Goal: Task Accomplishment & Management: Manage account settings

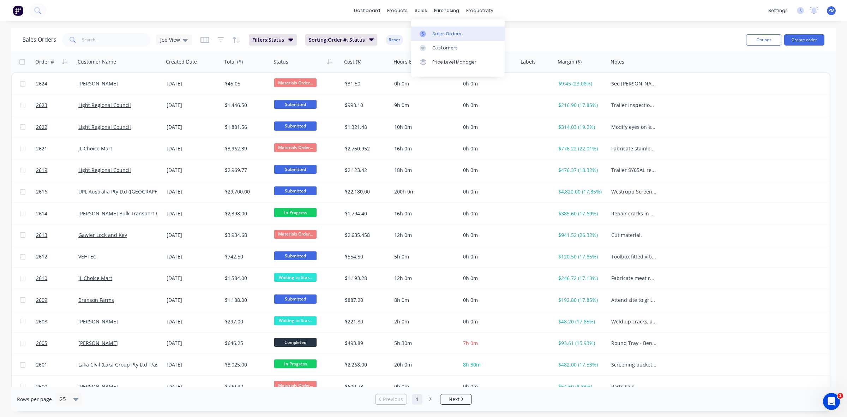
click at [435, 31] on div "Sales Orders" at bounding box center [447, 34] width 29 height 6
click at [439, 31] on div "Sales Orders" at bounding box center [447, 34] width 29 height 6
click at [438, 32] on div "Sales Orders" at bounding box center [447, 34] width 29 height 6
click at [472, 11] on div "productivity" at bounding box center [480, 10] width 34 height 11
click at [445, 12] on div "purchasing" at bounding box center [447, 10] width 32 height 11
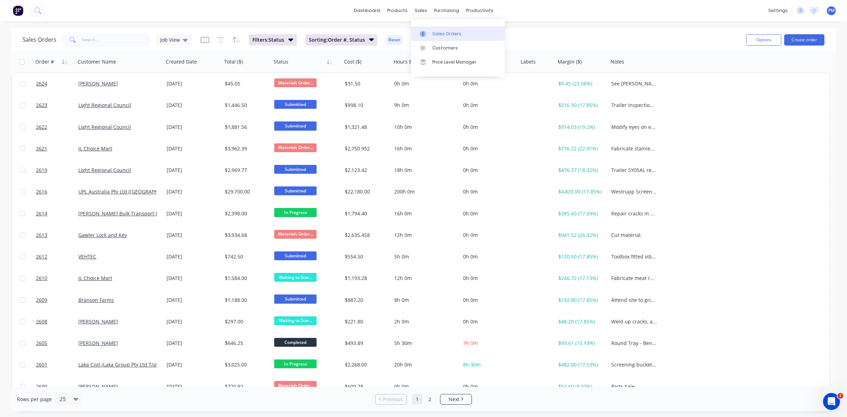
click at [446, 37] on link "Sales Orders" at bounding box center [458, 33] width 94 height 14
click at [493, 49] on div "Planner" at bounding box center [490, 48] width 17 height 6
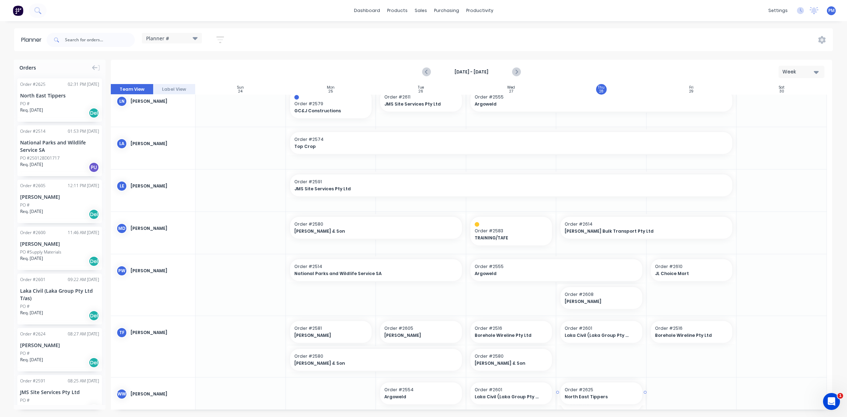
scroll to position [227, 0]
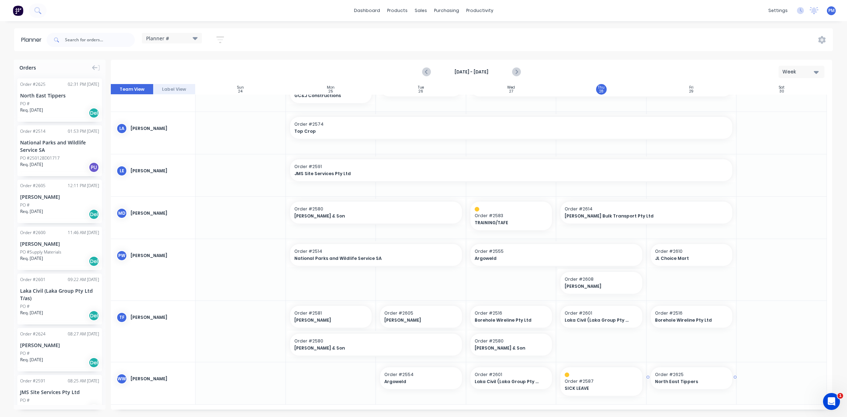
drag, startPoint x: 52, startPoint y: 103, endPoint x: 693, endPoint y: 384, distance: 699.5
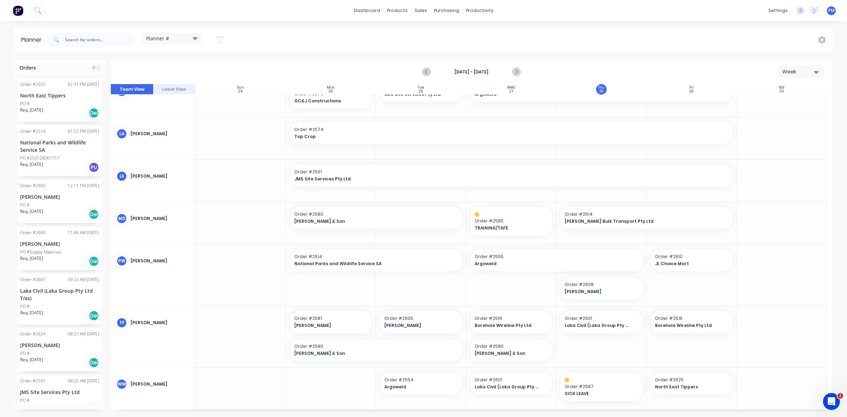
click at [756, 354] on div at bounding box center [782, 336] width 90 height 61
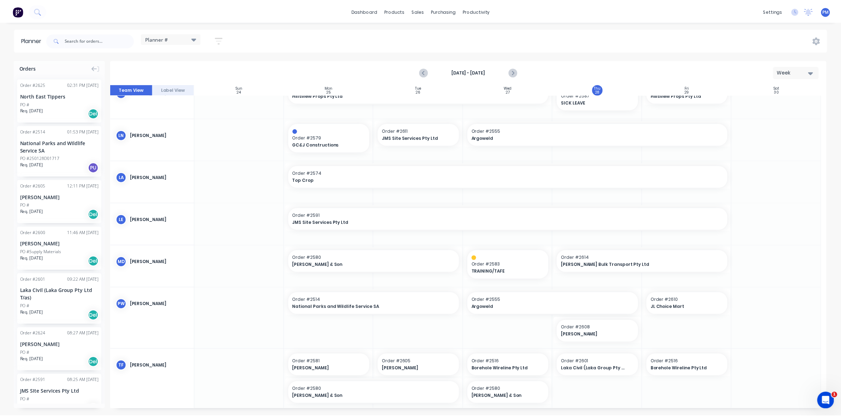
scroll to position [178, 0]
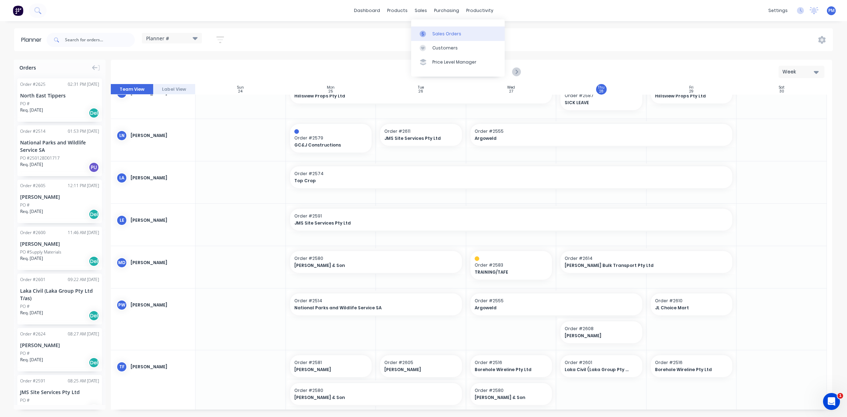
click at [440, 32] on div "Sales Orders" at bounding box center [447, 34] width 29 height 6
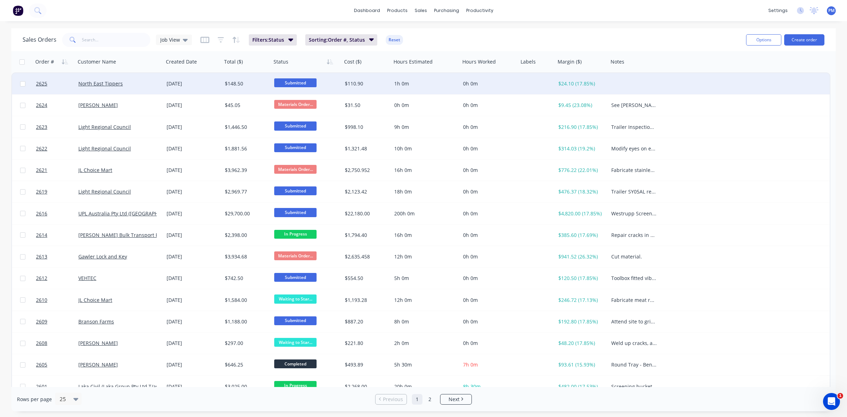
click at [145, 85] on div "North East Tippers" at bounding box center [117, 83] width 78 height 7
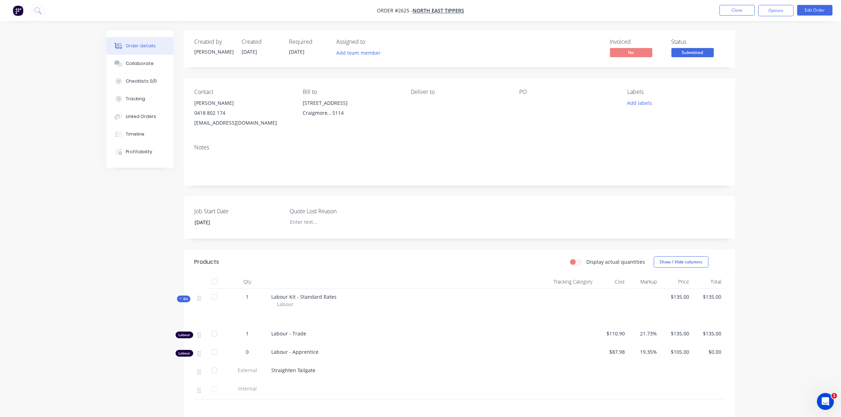
click at [312, 373] on span "Straighten Tailgate" at bounding box center [294, 370] width 44 height 7
drag, startPoint x: 313, startPoint y: 372, endPoint x: 268, endPoint y: 373, distance: 45.6
click at [268, 373] on div "External Straighten Tailgate" at bounding box center [460, 371] width 530 height 18
click at [308, 152] on div "Notes Straighten Tailgate" at bounding box center [459, 161] width 551 height 47
click at [740, 10] on button "Close" at bounding box center [736, 10] width 35 height 11
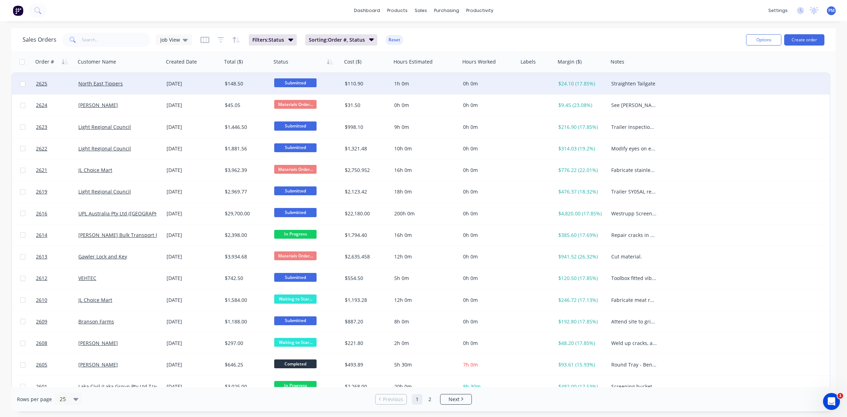
click at [142, 85] on div "North East Tippers" at bounding box center [117, 83] width 78 height 7
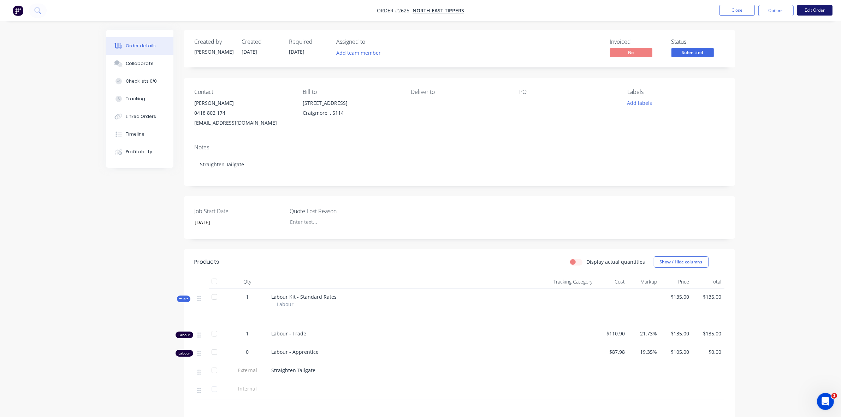
click at [814, 12] on button "Edit Order" at bounding box center [814, 10] width 35 height 11
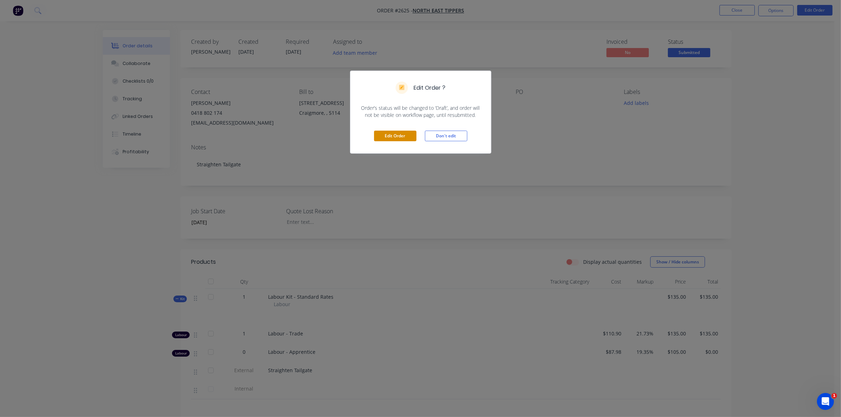
click at [388, 132] on button "Edit Order" at bounding box center [395, 136] width 42 height 11
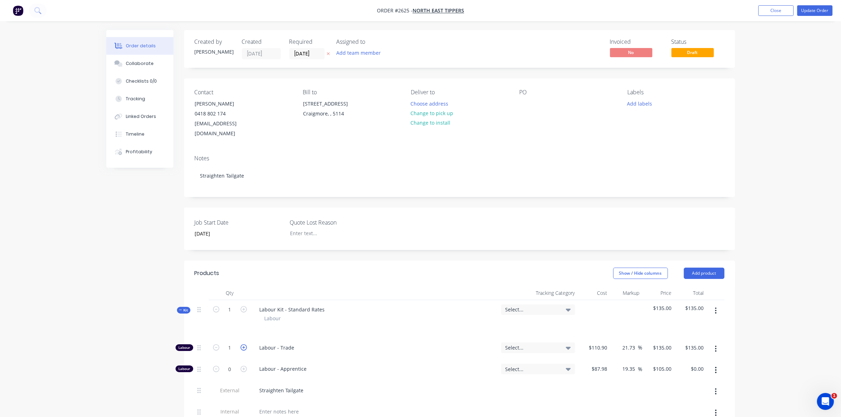
click at [245, 346] on icon "button" at bounding box center [243, 347] width 6 height 6
type input "2"
type input "$270.00"
click at [245, 346] on icon "button" at bounding box center [243, 347] width 6 height 6
type input "3"
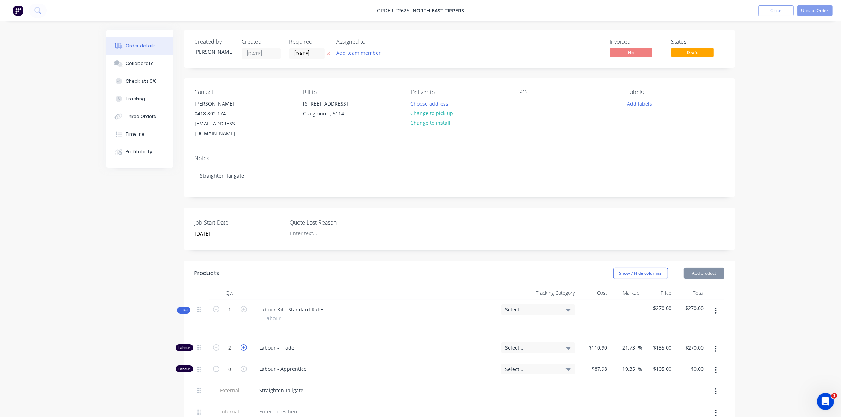
type input "$405.00"
click at [820, 9] on button "Update Order" at bounding box center [814, 10] width 35 height 11
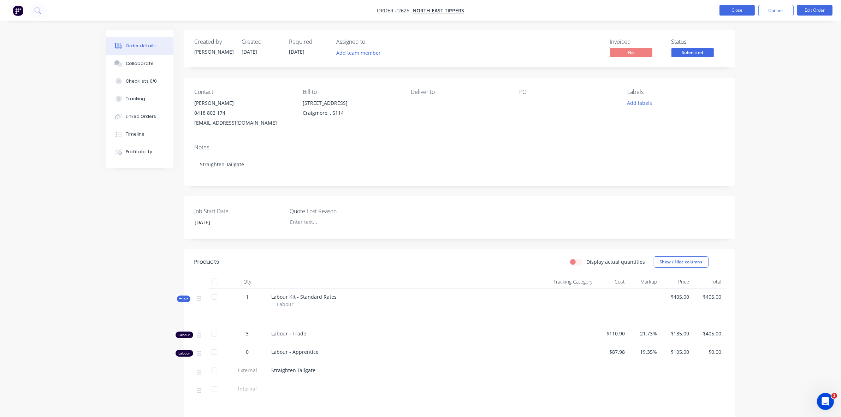
click at [744, 9] on button "Close" at bounding box center [736, 10] width 35 height 11
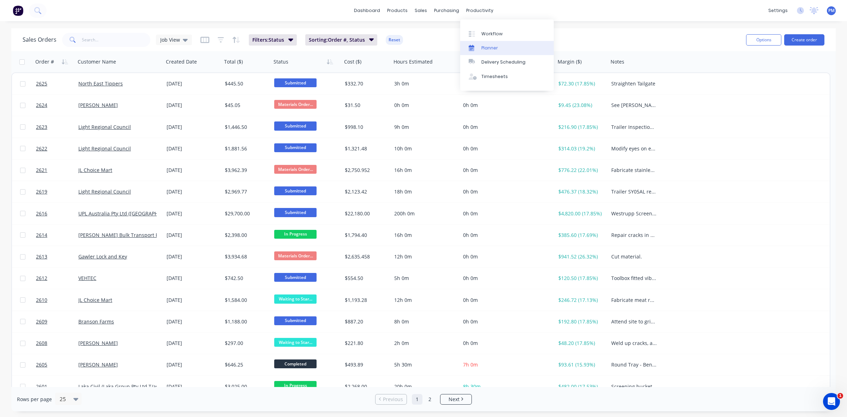
click at [488, 49] on div "Planner" at bounding box center [490, 48] width 17 height 6
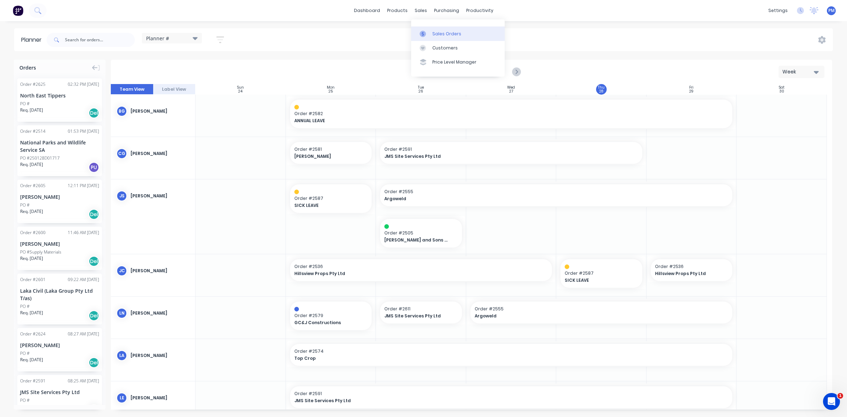
click at [435, 31] on div "Sales Orders" at bounding box center [447, 34] width 29 height 6
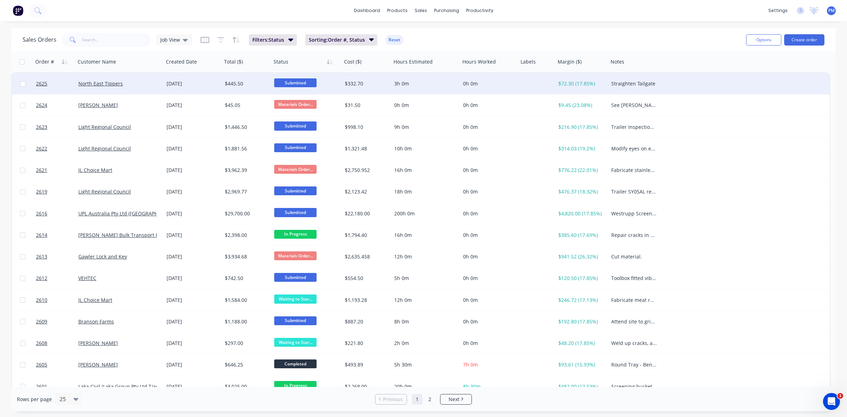
click at [303, 82] on span "Submitted" at bounding box center [295, 82] width 42 height 9
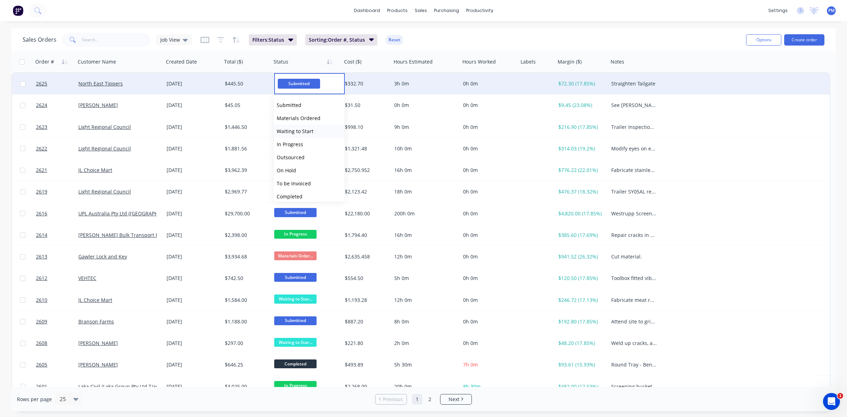
click at [306, 129] on span "Waiting to Start" at bounding box center [295, 131] width 37 height 7
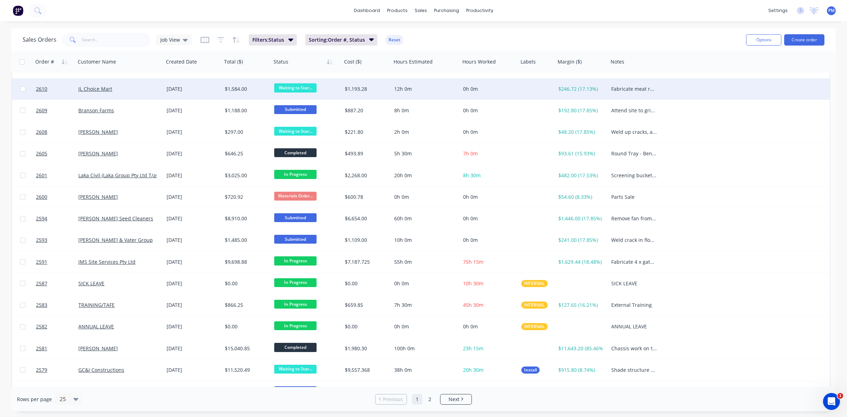
scroll to position [226, 0]
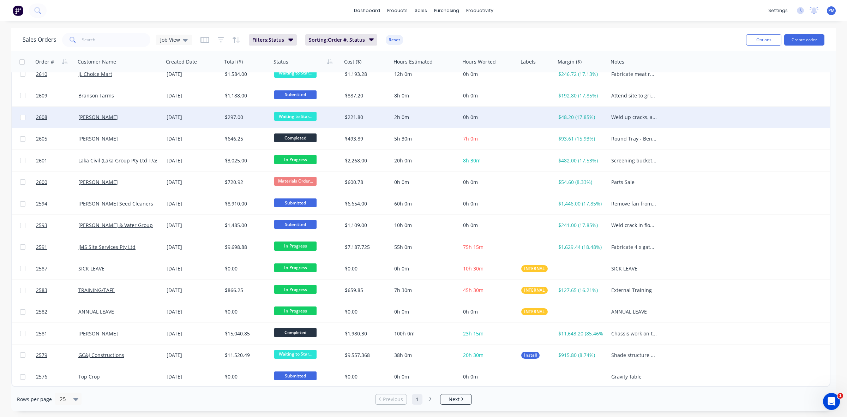
click at [297, 113] on span "Waiting to Star..." at bounding box center [295, 116] width 42 height 9
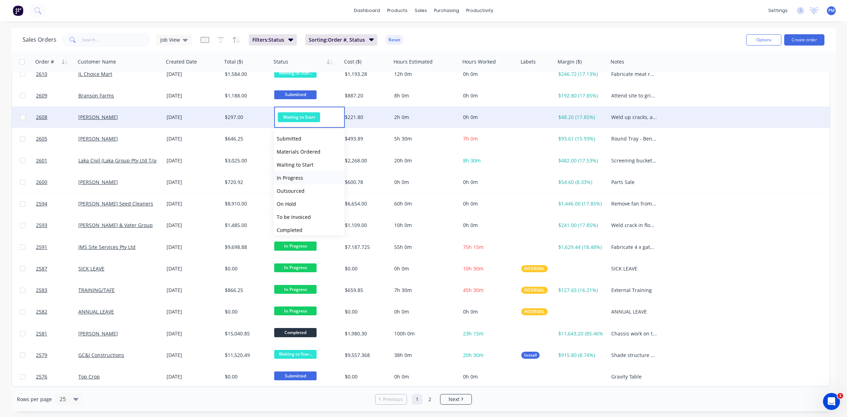
click at [297, 175] on span "In Progress" at bounding box center [290, 177] width 26 height 7
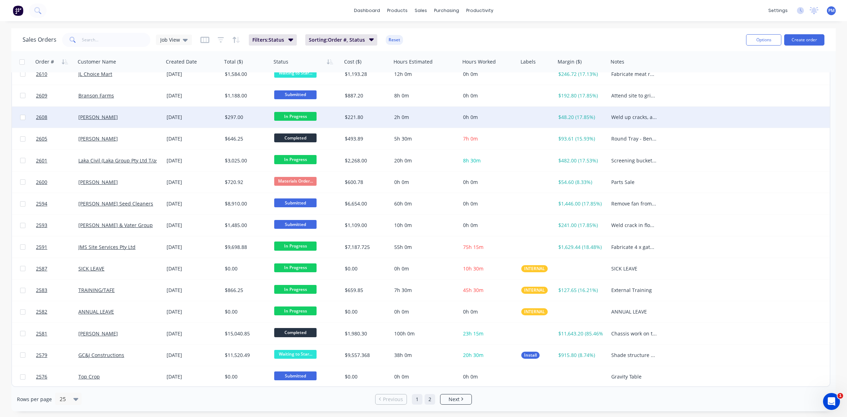
click at [429, 399] on link "2" at bounding box center [430, 399] width 11 height 11
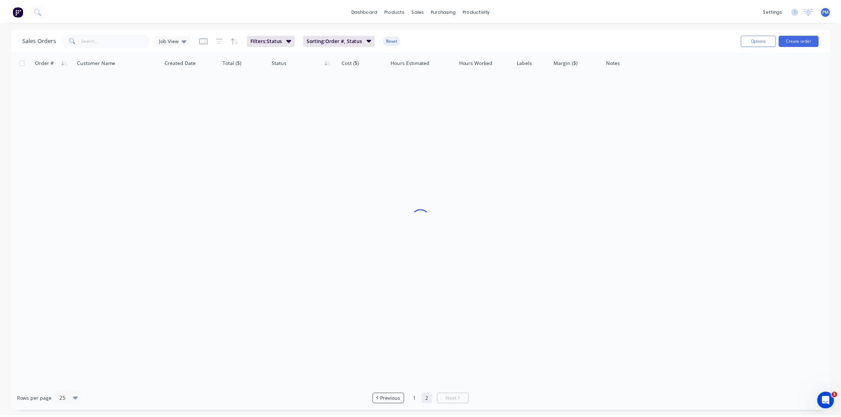
scroll to position [0, 0]
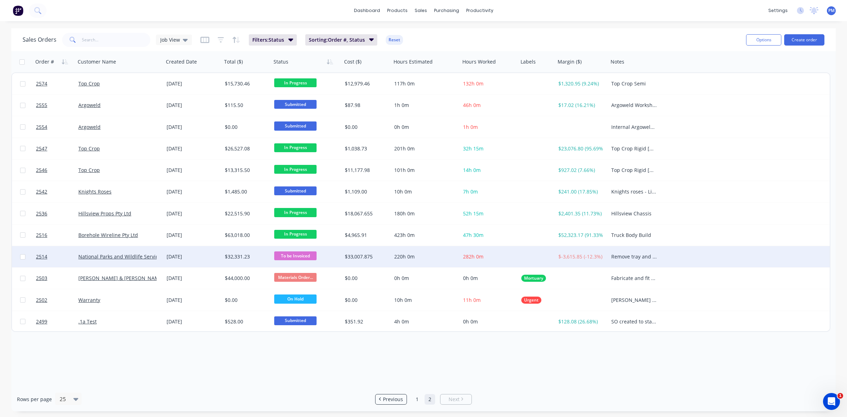
click at [207, 258] on div "[DATE]" at bounding box center [193, 256] width 53 height 7
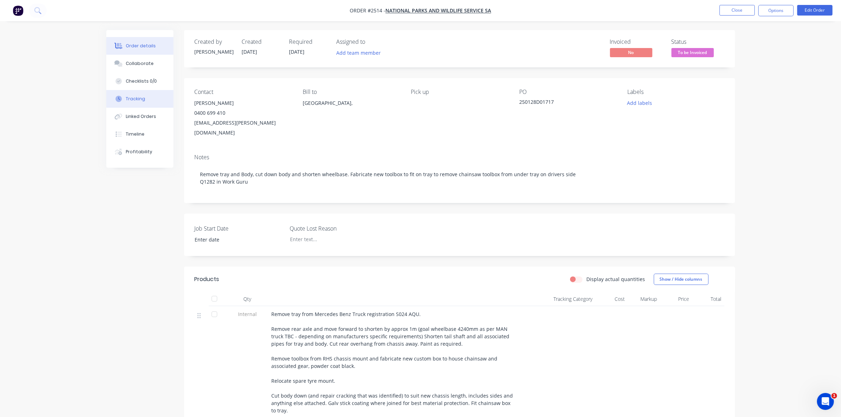
click at [141, 96] on div "Tracking" at bounding box center [135, 99] width 19 height 6
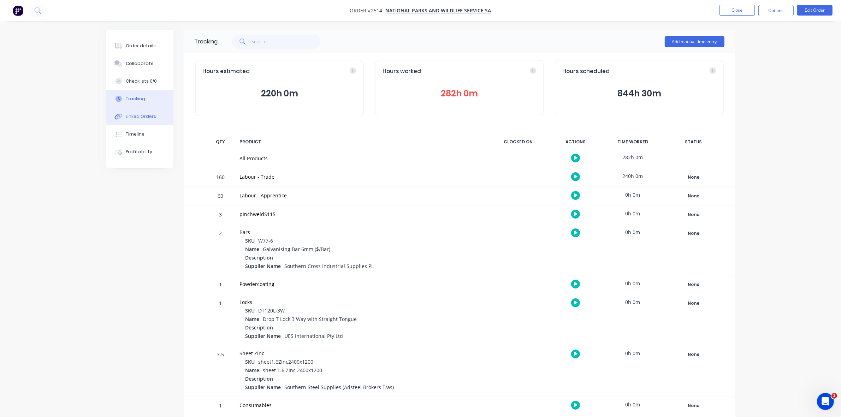
click at [141, 116] on div "Linked Orders" at bounding box center [141, 116] width 30 height 6
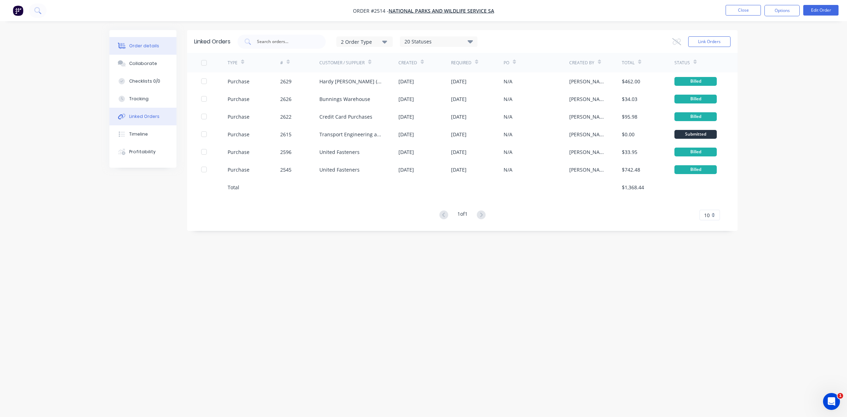
click at [143, 45] on div "Order details" at bounding box center [144, 46] width 30 height 6
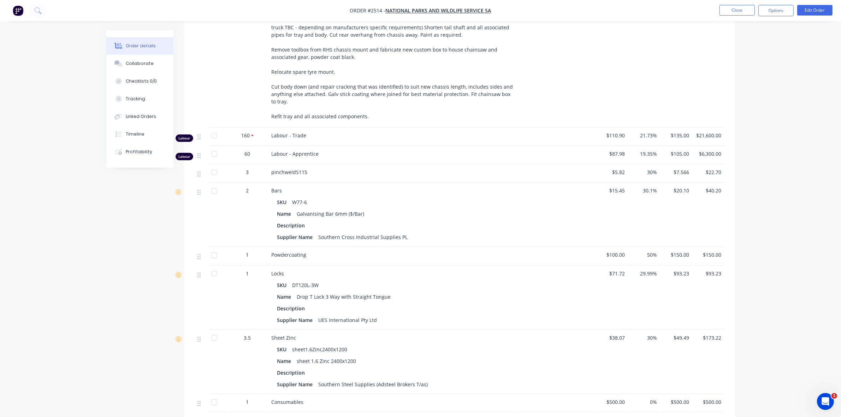
scroll to position [282, 0]
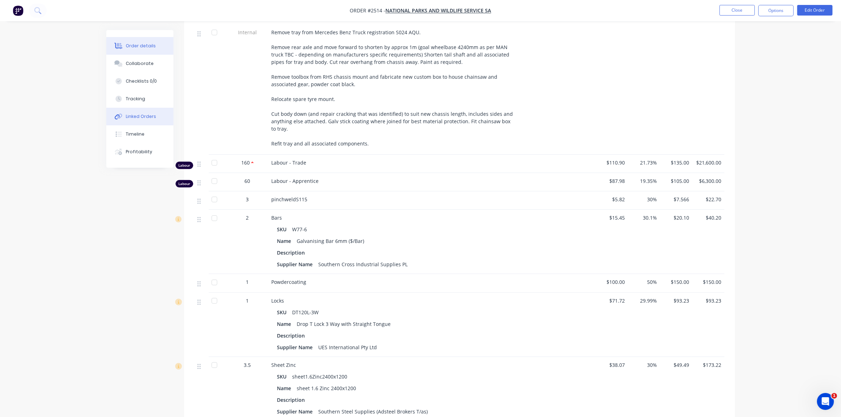
click at [131, 117] on div "Linked Orders" at bounding box center [141, 116] width 30 height 6
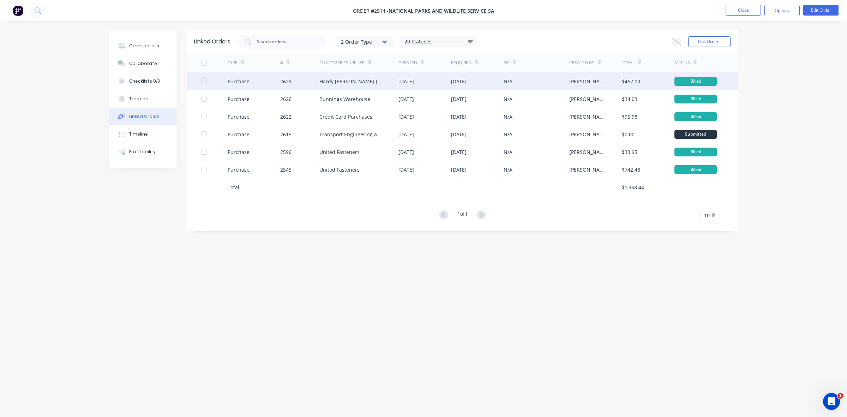
click at [382, 83] on div "Hardy [PERSON_NAME] (Capricorn)" at bounding box center [359, 81] width 79 height 18
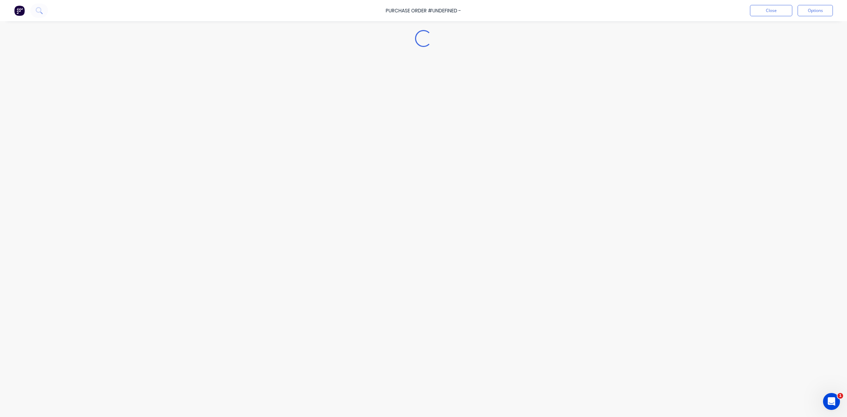
type textarea "x"
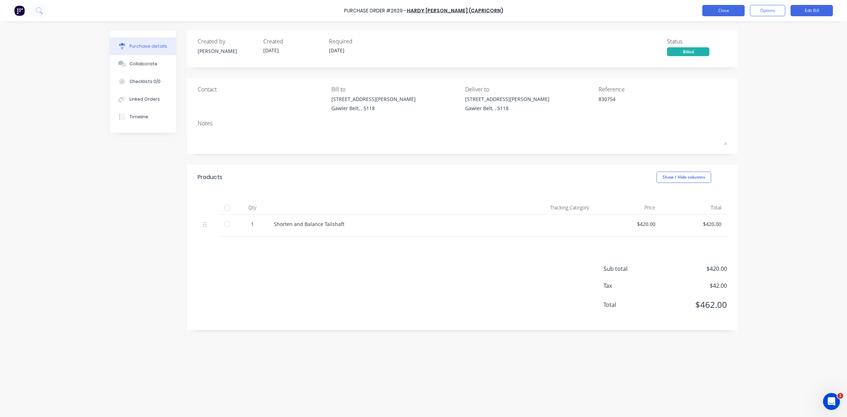
click at [721, 14] on button "Close" at bounding box center [724, 10] width 42 height 11
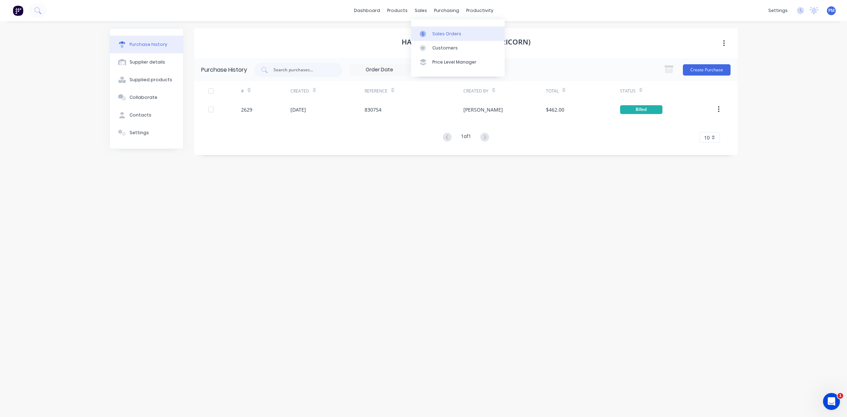
click at [435, 29] on link "Sales Orders" at bounding box center [458, 33] width 94 height 14
